Goal: Find specific page/section: Find specific page/section

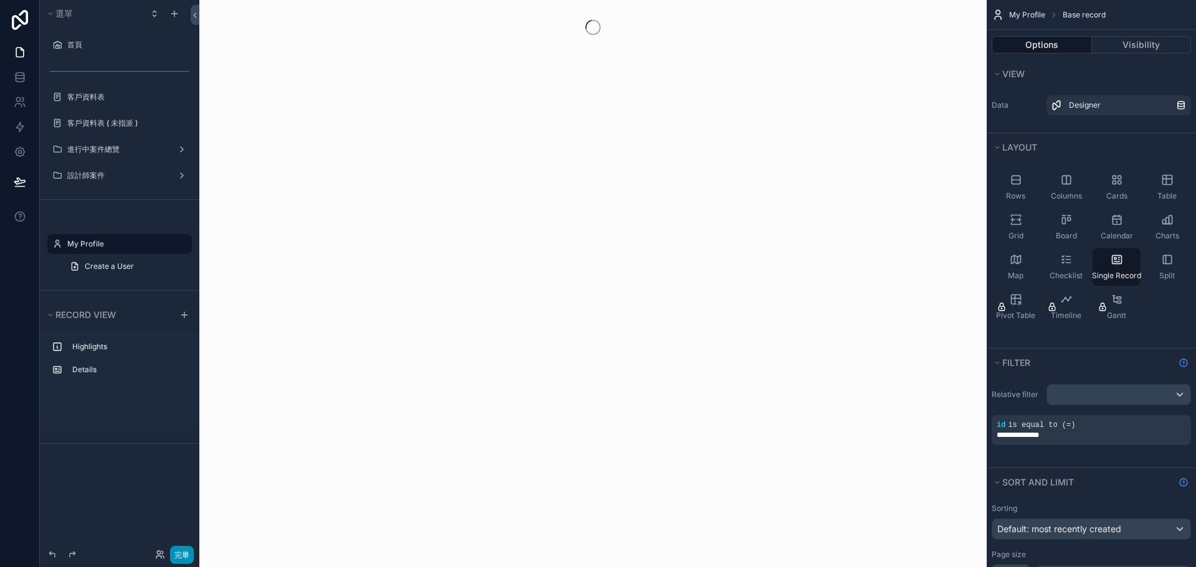
click at [185, 552] on font "完畢" at bounding box center [182, 555] width 16 height 9
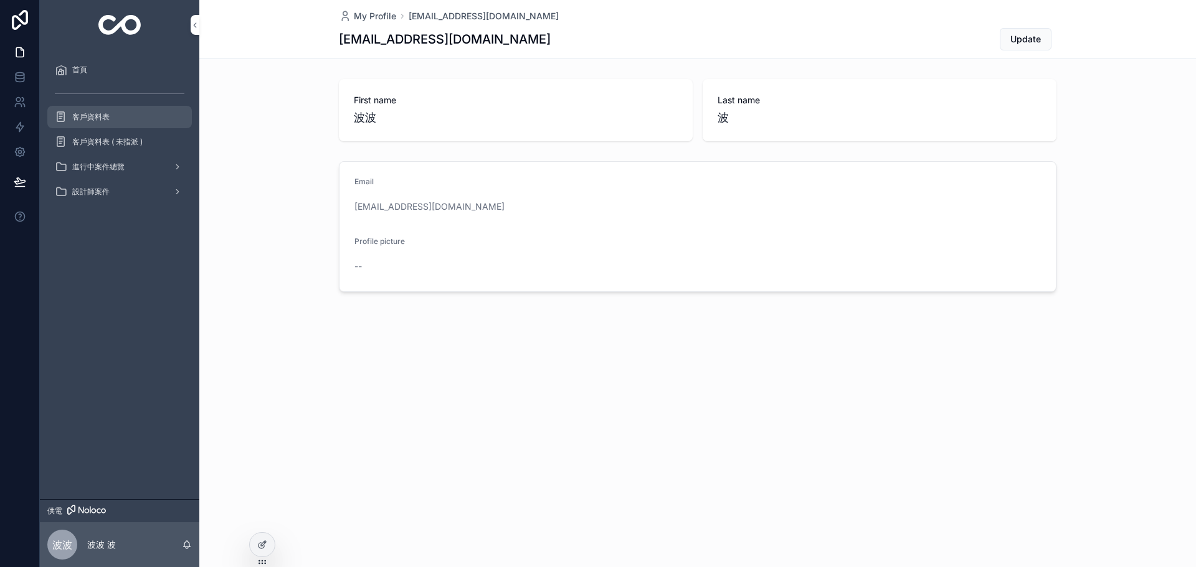
click at [114, 125] on div "客戶資料表" at bounding box center [120, 117] width 130 height 20
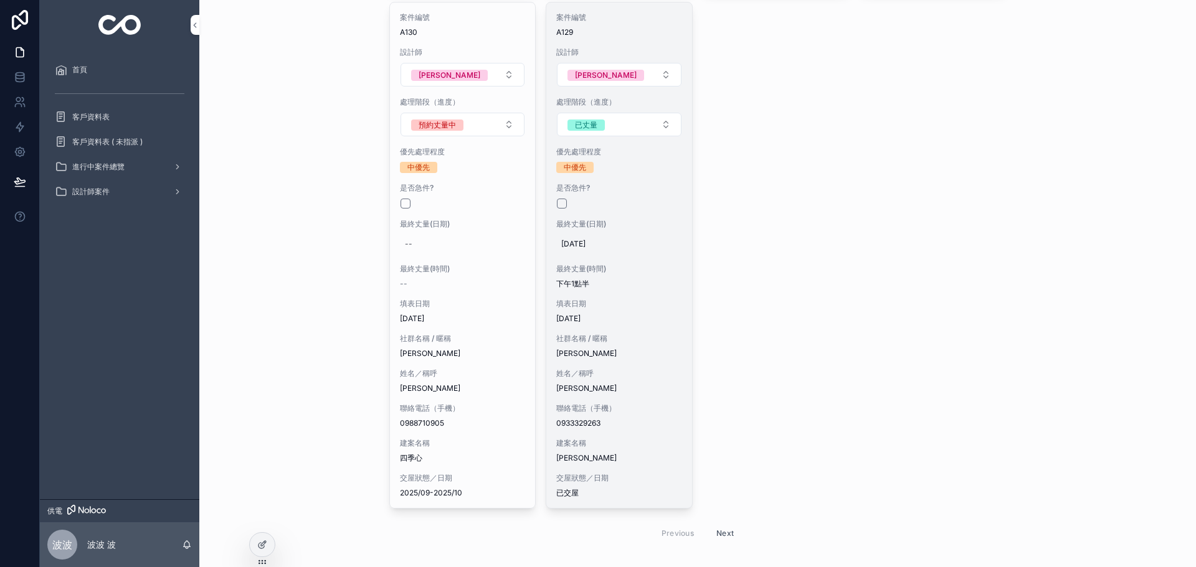
scroll to position [3717, 0]
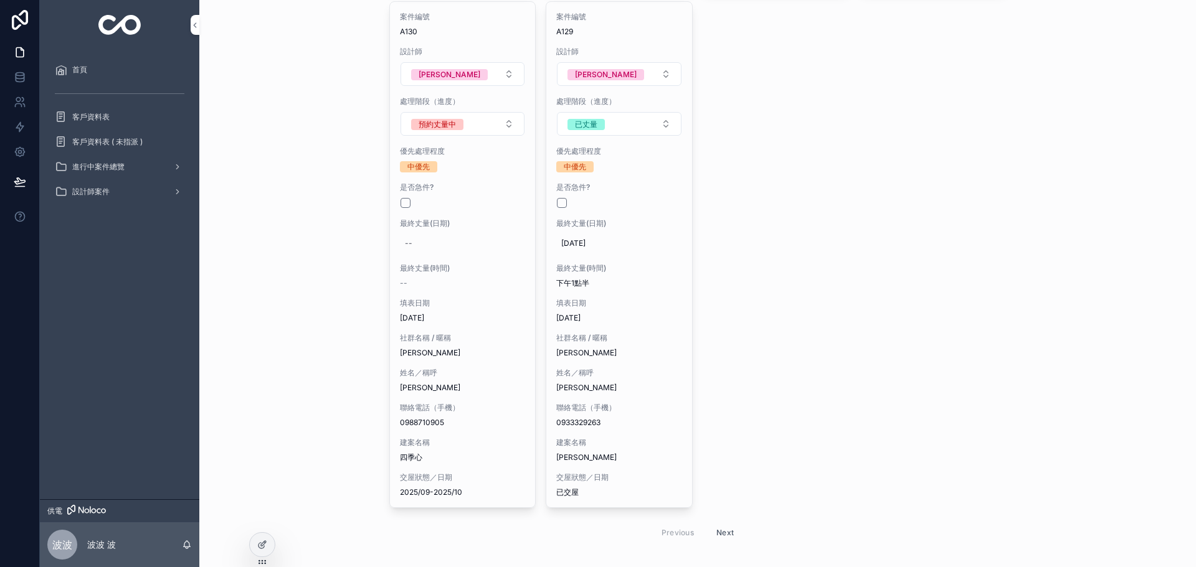
click at [719, 523] on button "Next" at bounding box center [724, 532] width 35 height 19
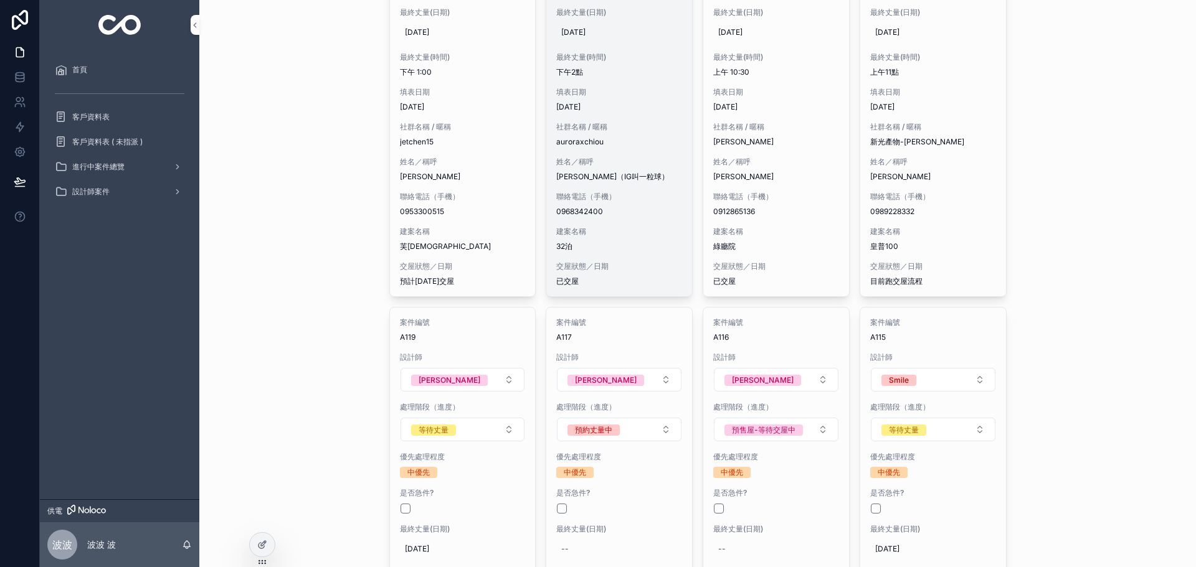
scroll to position [685, 0]
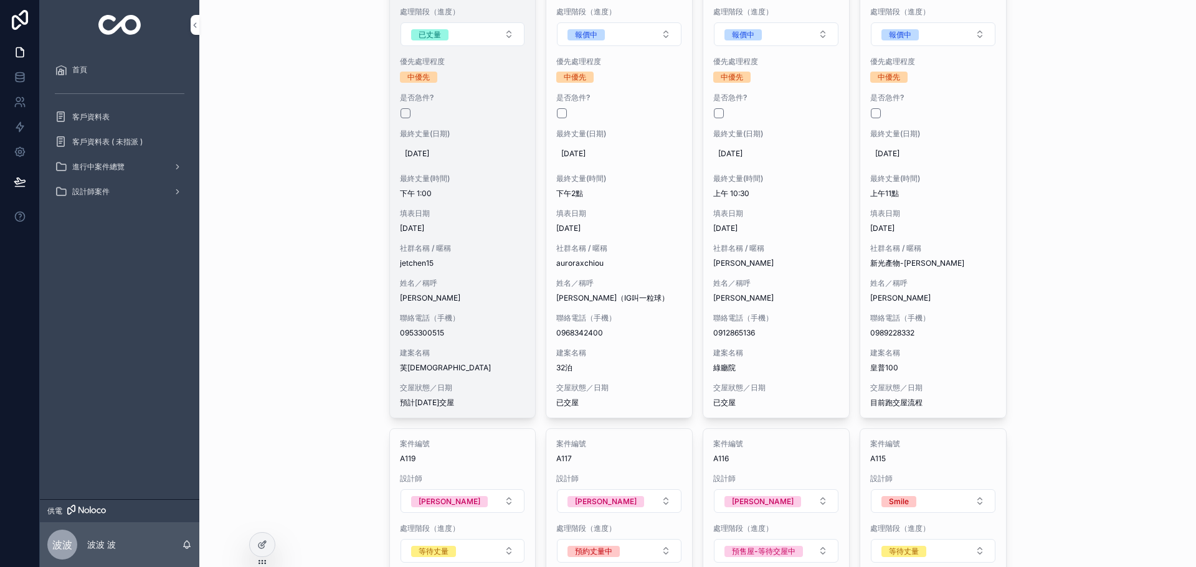
click at [476, 305] on div "案件編號 A124 設計師 [PERSON_NAME] 處理階段（進度） 已丈量 優先處理程度 中優先 是否急件? 最終丈量(日期) [DATE] 最終丈量(…" at bounding box center [463, 165] width 146 height 506
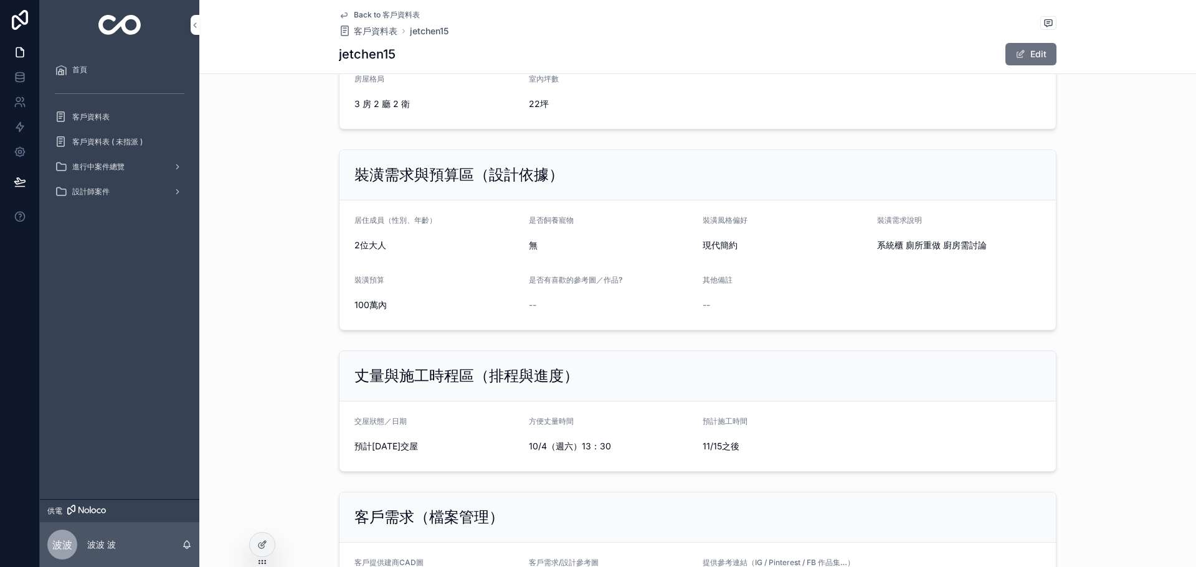
scroll to position [810, 0]
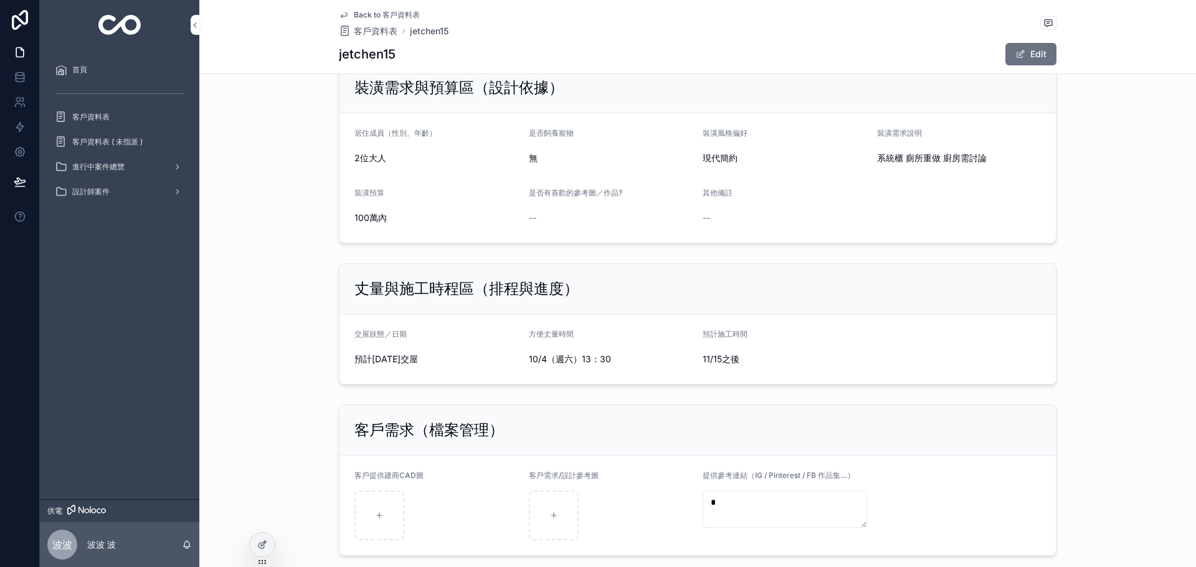
click at [383, 21] on div "Back to 客戶資料表 客戶資料表 jetchen15" at bounding box center [394, 23] width 110 height 27
click at [385, 17] on span "Back to 客戶資料表" at bounding box center [387, 15] width 66 height 10
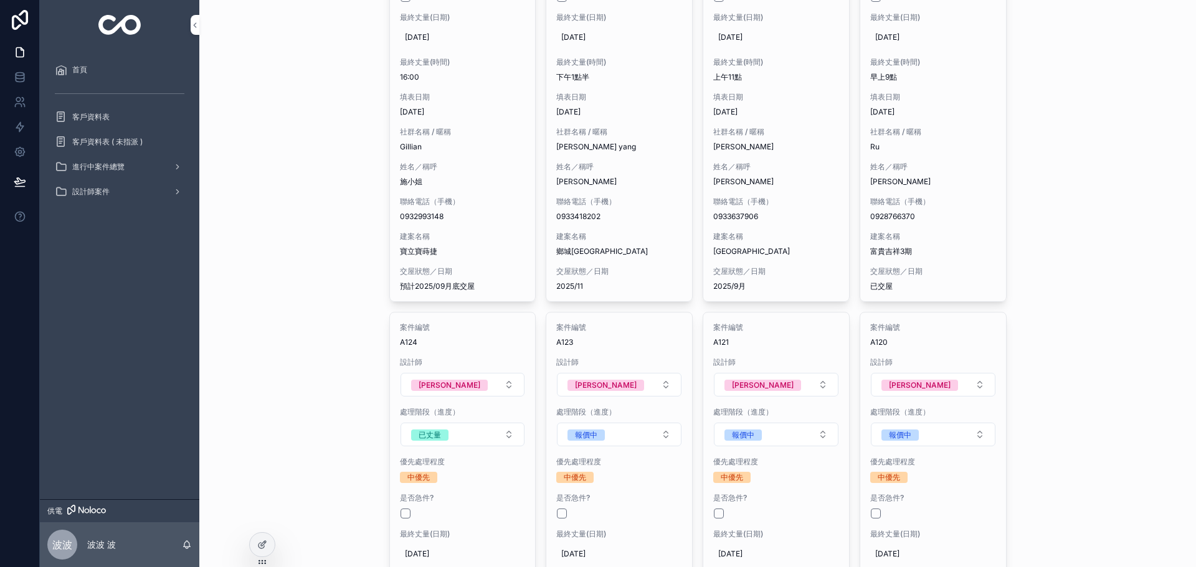
scroll to position [311, 0]
